Goal: Find specific page/section

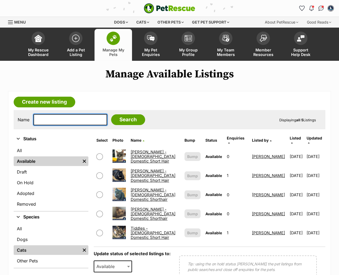
click at [54, 114] on input "text" at bounding box center [71, 119] width 74 height 11
type input "doll"
click at [111, 114] on input "Search" at bounding box center [128, 119] width 34 height 11
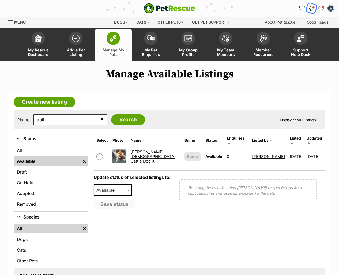
click at [313, 8] on img "Notifications" at bounding box center [312, 8] width 6 height 6
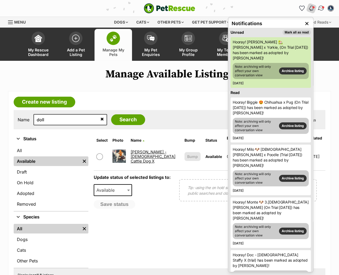
click at [322, 8] on img "Conversations" at bounding box center [321, 8] width 7 height 7
